Goal: Transaction & Acquisition: Obtain resource

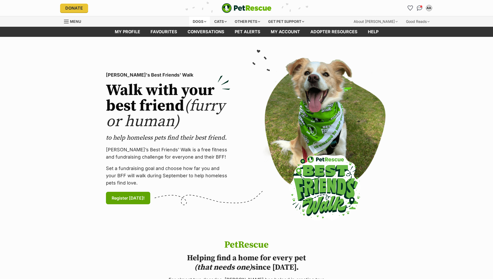
click at [203, 21] on div "Dogs" at bounding box center [199, 21] width 21 height 10
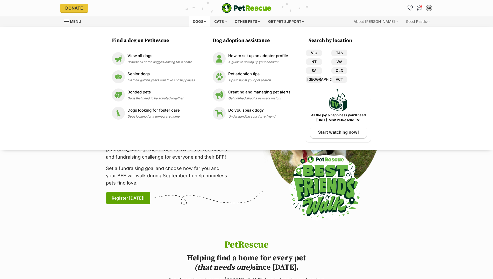
click at [314, 53] on link "VIC" at bounding box center [314, 52] width 16 height 7
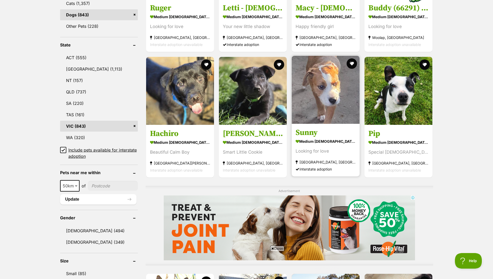
click at [324, 115] on img at bounding box center [326, 90] width 68 height 68
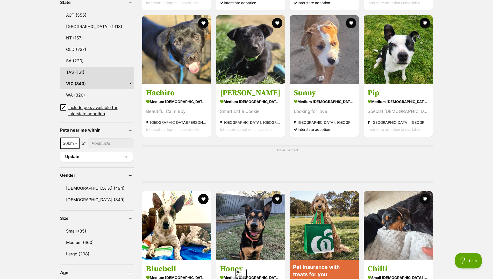
scroll to position [264, 0]
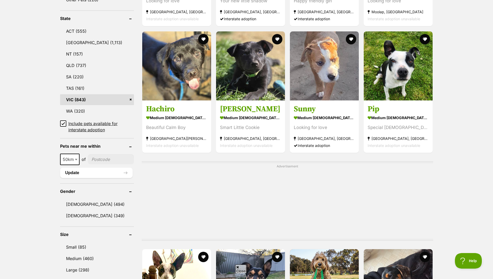
click at [64, 125] on icon at bounding box center [63, 123] width 3 height 2
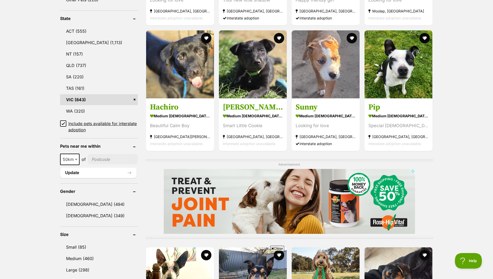
scroll to position [0, 0]
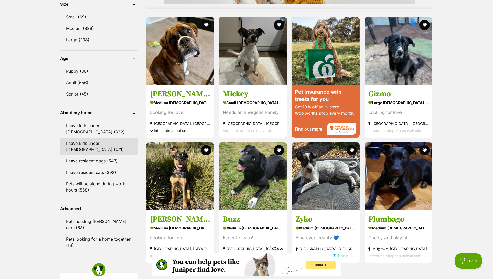
click at [84, 148] on link "I have kids under [DEMOGRAPHIC_DATA] (471)" at bounding box center [99, 146] width 78 height 17
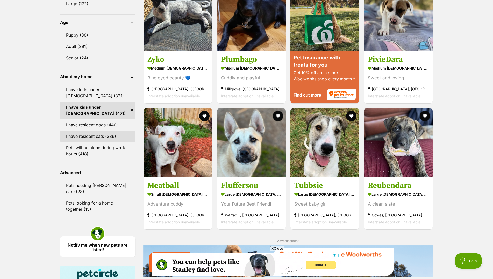
click at [106, 141] on link "I have resident cats (336)" at bounding box center [97, 136] width 75 height 11
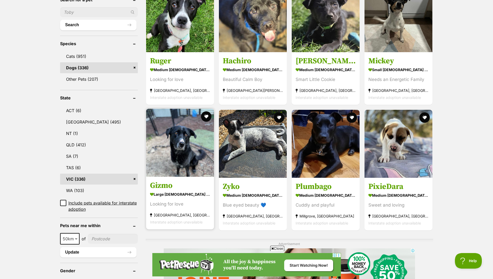
click at [178, 147] on img at bounding box center [180, 143] width 68 height 68
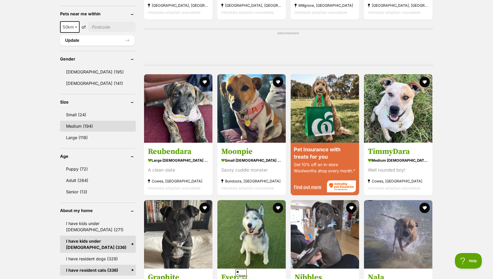
click at [77, 125] on link "Medium (194)" at bounding box center [98, 125] width 76 height 11
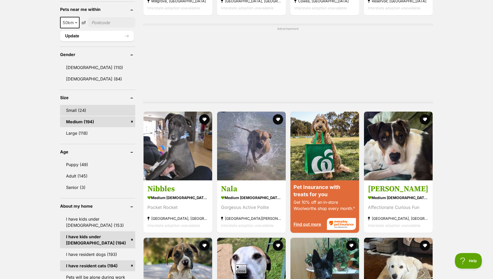
click at [79, 113] on link "Small (24)" at bounding box center [97, 110] width 75 height 11
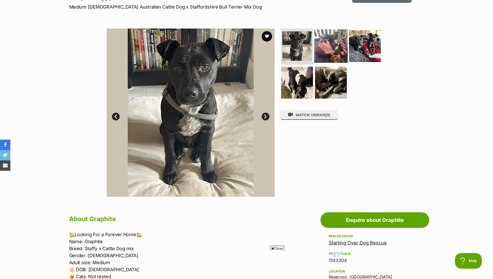
click at [336, 47] on img at bounding box center [330, 45] width 33 height 33
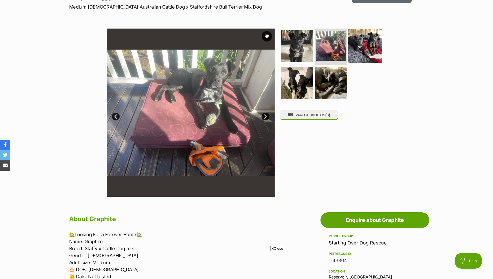
click at [364, 52] on img at bounding box center [364, 45] width 33 height 33
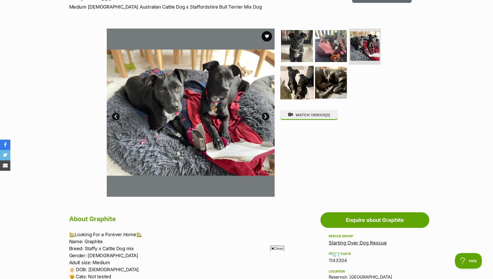
click at [303, 79] on img at bounding box center [296, 82] width 33 height 33
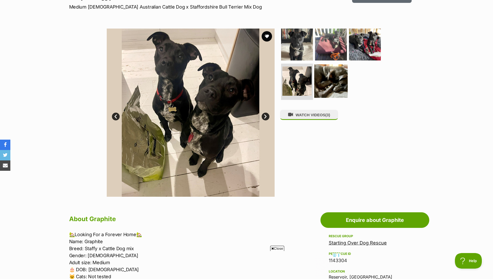
click at [327, 82] on img at bounding box center [330, 80] width 33 height 33
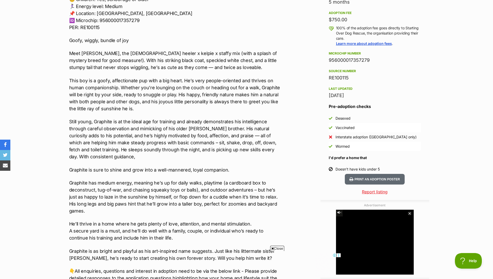
scroll to position [396, 0]
